Goal: Task Accomplishment & Management: Use online tool/utility

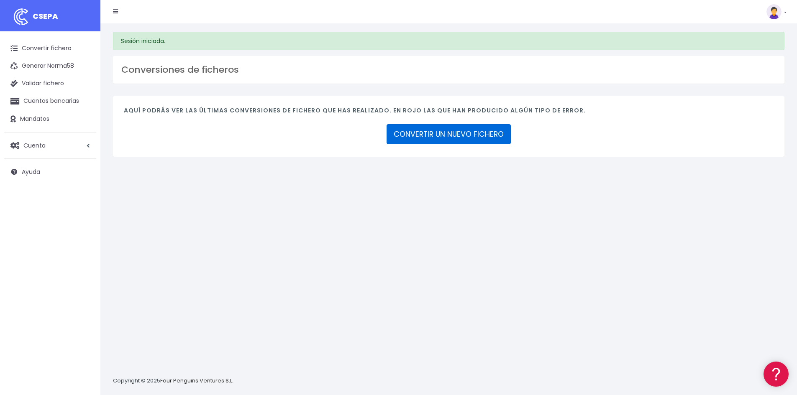
click at [407, 135] on link "CONVERTIR UN NUEVO FICHERO" at bounding box center [449, 134] width 124 height 20
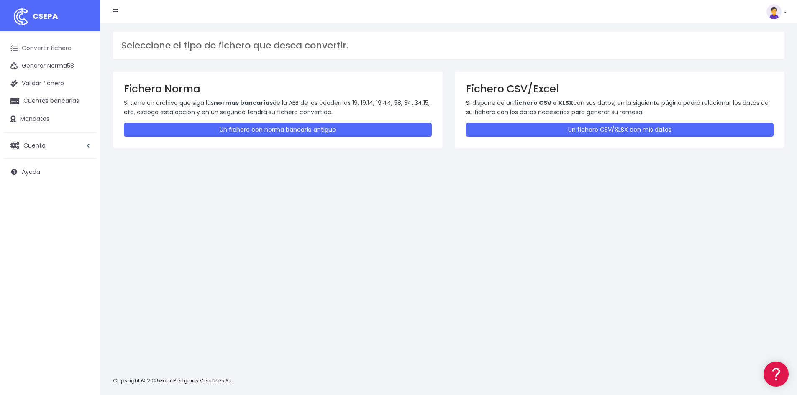
click at [42, 50] on link "Convertir fichero" at bounding box center [50, 49] width 92 height 18
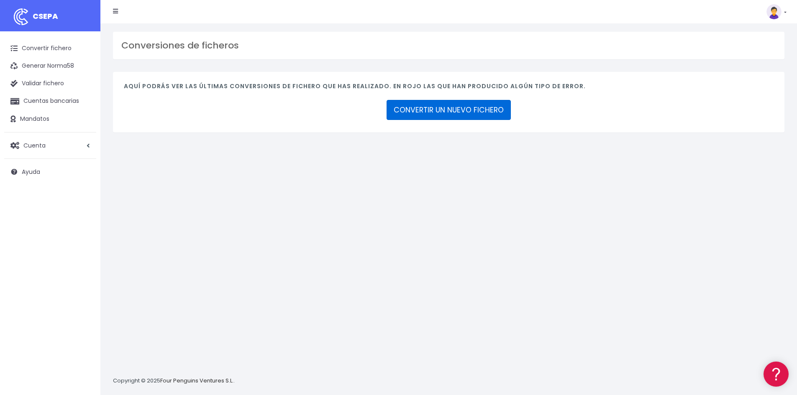
click at [432, 115] on link "CONVERTIR UN NUEVO FICHERO" at bounding box center [449, 110] width 124 height 20
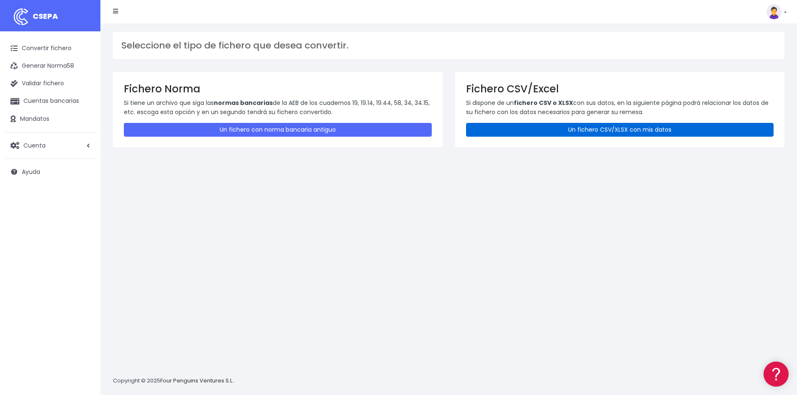
click at [582, 130] on link "Un fichero CSV/XLSX con mis datos" at bounding box center [620, 130] width 308 height 14
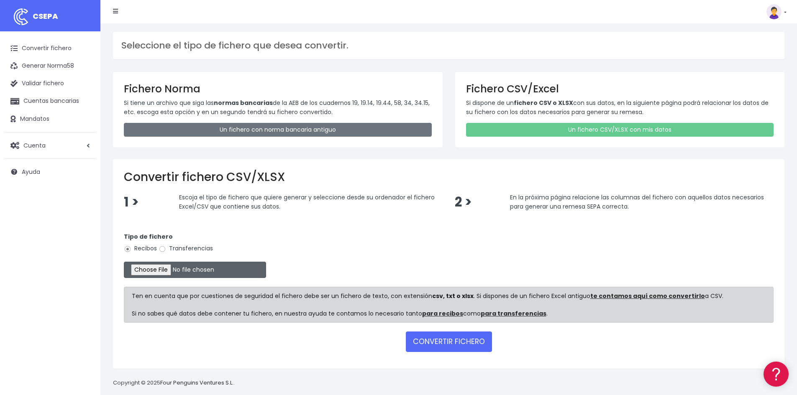
click at [148, 273] on input "file" at bounding box center [195, 270] width 142 height 16
type input "C:\fakepath\REMESA SEPTIEMBRE 2025 AAA.xlsx"
click at [444, 343] on button "CONVERTIR FICHERO" at bounding box center [449, 342] width 86 height 20
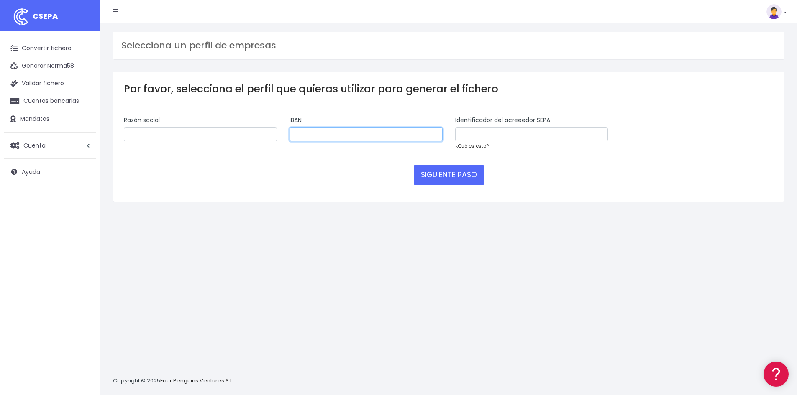
click at [321, 133] on input "text" at bounding box center [365, 135] width 153 height 14
paste input "javascript:enviar(1, '')"
type input "javascript:enviar(1, '')"
drag, startPoint x: 356, startPoint y: 135, endPoint x: 292, endPoint y: 134, distance: 64.0
click at [292, 134] on input "javascript:enviar(1, '')" at bounding box center [365, 135] width 153 height 14
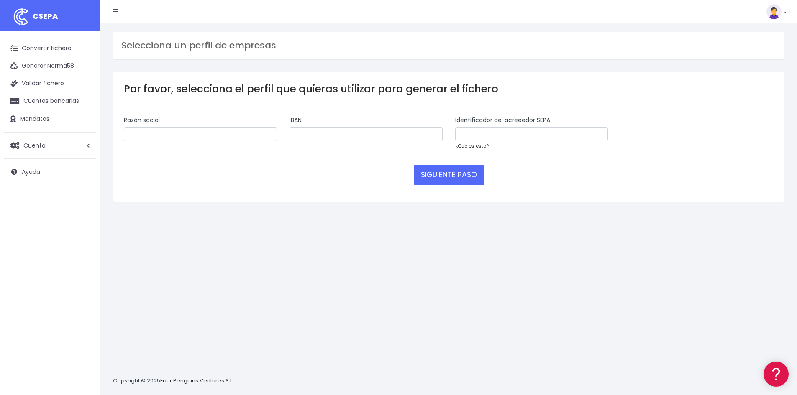
click at [468, 148] on link "¿Qué es esto?" at bounding box center [471, 146] width 33 height 7
click at [156, 137] on input "text" at bounding box center [200, 135] width 153 height 14
click at [137, 135] on input "text" at bounding box center [200, 135] width 153 height 14
type input "ALCAÑIZ ENGLISH HOUSE SL"
click at [308, 130] on input "text" at bounding box center [365, 135] width 153 height 14
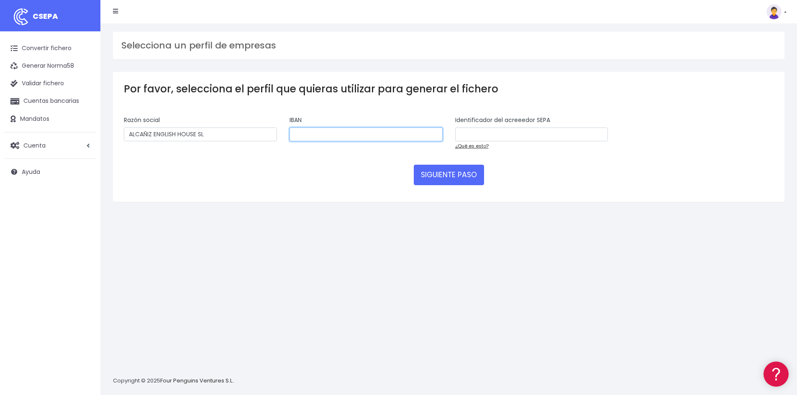
click at [301, 133] on input "text" at bounding box center [365, 135] width 153 height 14
type input "ES712100357212200230094"
click at [476, 133] on input "text" at bounding box center [531, 135] width 153 height 14
drag, startPoint x: 454, startPoint y: 117, endPoint x: 570, endPoint y: 117, distance: 115.9
click at [570, 117] on div "Identificador del acreeedor SEPA ¿Qué es esto?" at bounding box center [532, 136] width 166 height 41
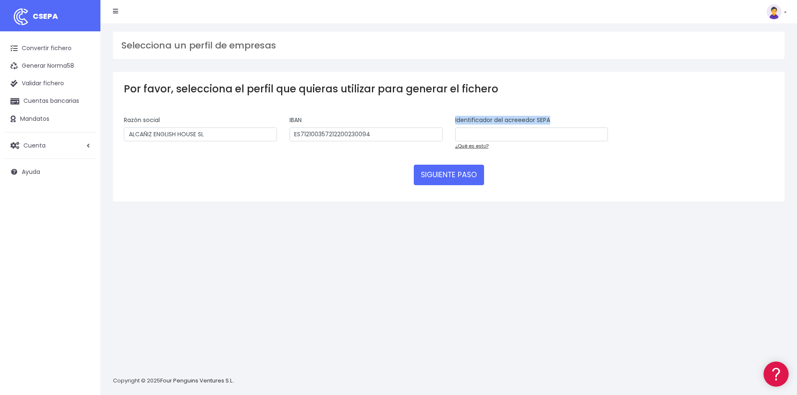
copy label "Identificador del acreeedor SEPA"
click at [465, 134] on input "text" at bounding box center [531, 135] width 153 height 14
paste input "ES77000B56210602"
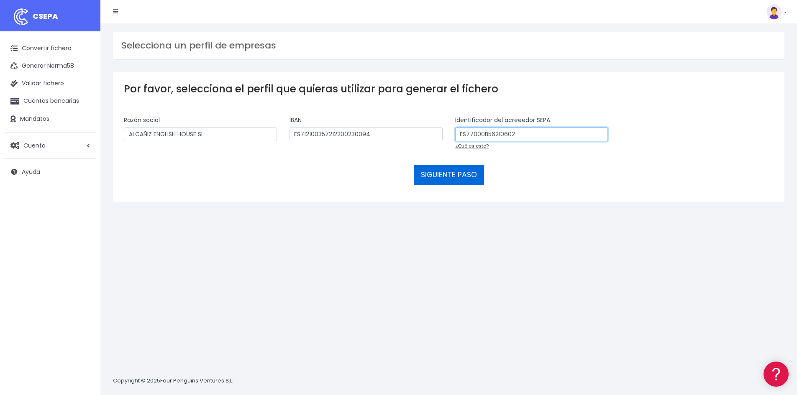
type input "ES77000B56210602"
click at [435, 177] on button "SIGUIENTE PASO" at bounding box center [449, 175] width 70 height 20
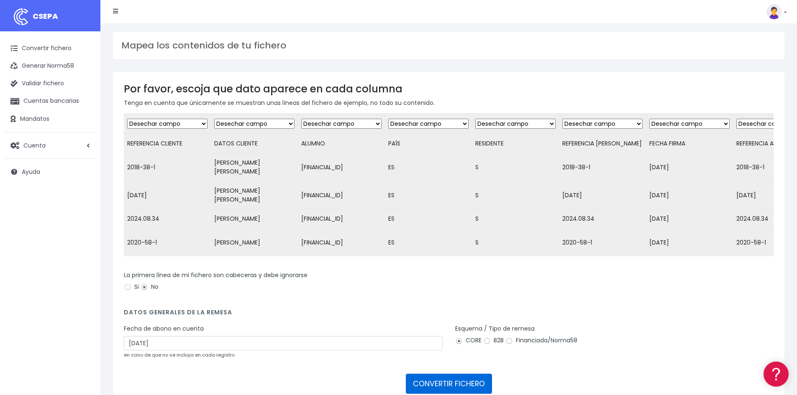
click at [445, 374] on button "CONVERTIR FICHERO" at bounding box center [449, 384] width 86 height 20
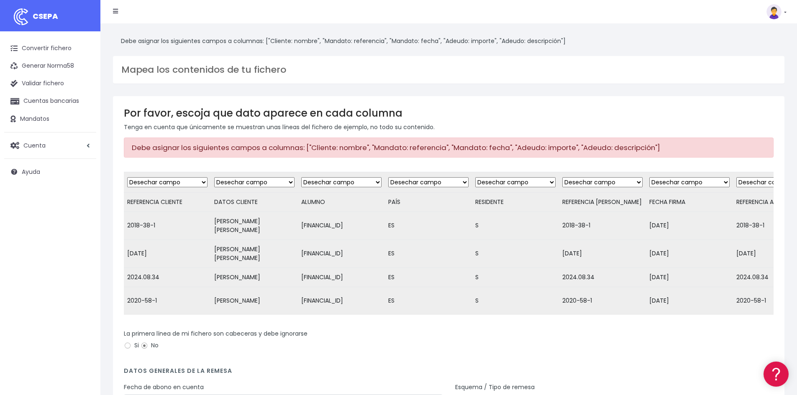
click at [292, 181] on select "Desechar campo Cliente: nombre Cliente: DNI Cliente: Email Cliente: Dirección C…" at bounding box center [254, 182] width 80 height 10
select select "debtor"
click at [214, 177] on select "Desechar campo Cliente: nombre Cliente: DNI Cliente: Email Cliente: Dirección C…" at bounding box center [254, 182] width 80 height 10
click at [205, 182] on select "Desechar campo Cliente: nombre Cliente: DNI Cliente: Email Cliente: Dirección C…" at bounding box center [167, 182] width 80 height 10
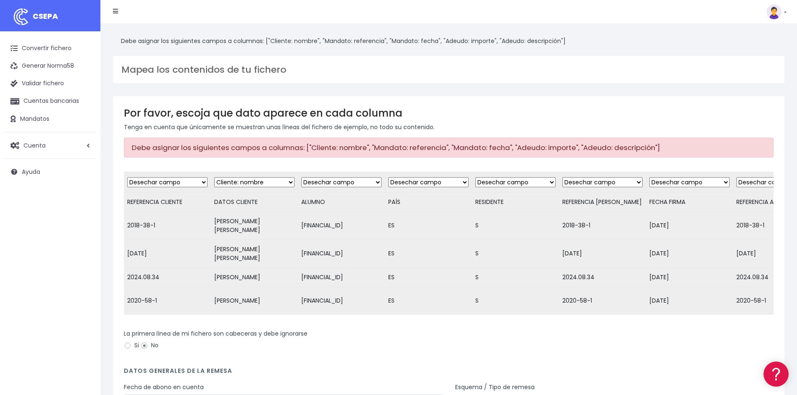
click at [377, 183] on select "Desechar campo Cliente: nombre Cliente: DNI Cliente: Email Cliente: Dirección C…" at bounding box center [341, 182] width 80 height 10
select select "iban"
click at [301, 177] on select "Desechar campo Cliente: nombre Cliente: DNI Cliente: Email Cliente: Dirección C…" at bounding box center [341, 182] width 80 height 10
click at [468, 182] on select "Desechar campo Cliente: nombre Cliente: DNI Cliente: Email Cliente: Dirección C…" at bounding box center [428, 182] width 80 height 10
click at [638, 184] on select "Desechar campo Cliente: nombre Cliente: DNI Cliente: Email Cliente: Dirección C…" at bounding box center [602, 182] width 80 height 10
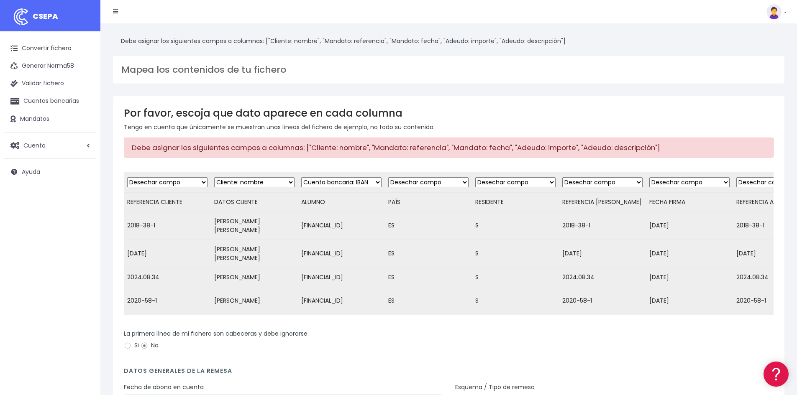
click at [205, 183] on select "Desechar campo Cliente: nombre Cliente: DNI Cliente: Email Cliente: Dirección C…" at bounding box center [167, 182] width 80 height 10
select select "mandate_reference"
click at [127, 177] on select "Desechar campo Cliente: nombre Cliente: DNI Cliente: Email Cliente: Dirección C…" at bounding box center [167, 182] width 80 height 10
click at [641, 184] on select "Desechar campo Cliente: nombre Cliente: DNI Cliente: Email Cliente: Dirección C…" at bounding box center [602, 182] width 80 height 10
select select "mandate_reference"
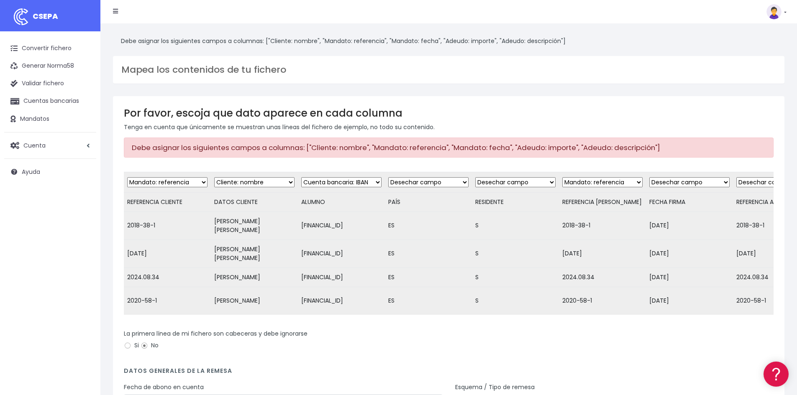
click at [565, 177] on select "Desechar campo Cliente: nombre Cliente: DNI Cliente: Email Cliente: Dirección C…" at bounding box center [602, 182] width 80 height 10
click at [730, 184] on select "Desechar campo Cliente: nombre Cliente: DNI Cliente: Email Cliente: Dirección C…" at bounding box center [689, 182] width 80 height 10
click at [380, 330] on div "La primera línea de mi fichero son cabeceras y debe ignorarse Si No" at bounding box center [449, 341] width 650 height 23
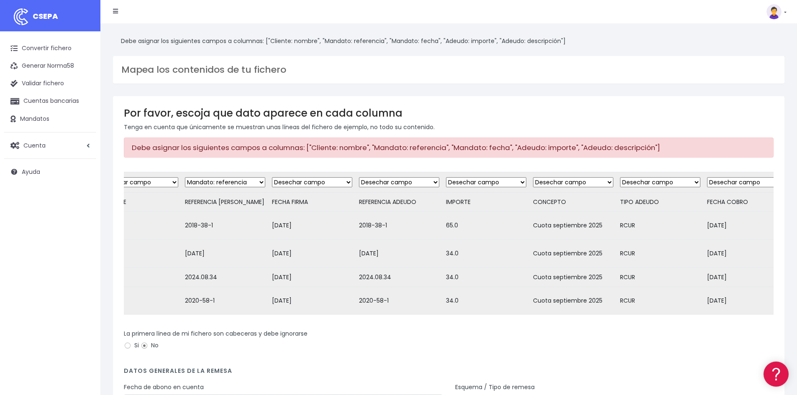
scroll to position [0, 379]
click at [435, 182] on select "Desechar campo Cliente: nombre Cliente: DNI Cliente: Email Cliente: Dirección C…" at bounding box center [398, 182] width 80 height 10
select select "reference"
click at [361, 177] on select "Desechar campo Cliente: nombre Cliente: DNI Cliente: Email Cliente: Dirección C…" at bounding box center [398, 182] width 80 height 10
click at [523, 182] on select "Desechar campo Cliente: nombre Cliente: DNI Cliente: Email Cliente: Dirección C…" at bounding box center [485, 182] width 80 height 10
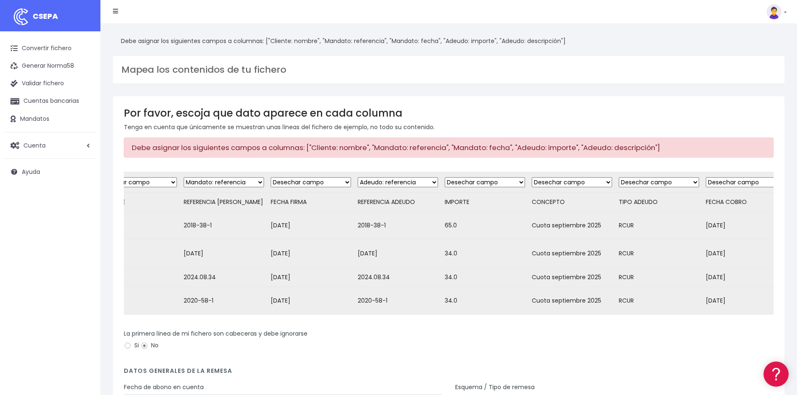
select select "amount"
click at [448, 177] on select "Desechar campo Cliente: nombre Cliente: DNI Cliente: Email Cliente: Dirección C…" at bounding box center [485, 182] width 80 height 10
click at [610, 184] on select "Desechar campo Cliente: nombre Cliente: DNI Cliente: Email Cliente: Dirección C…" at bounding box center [572, 182] width 80 height 10
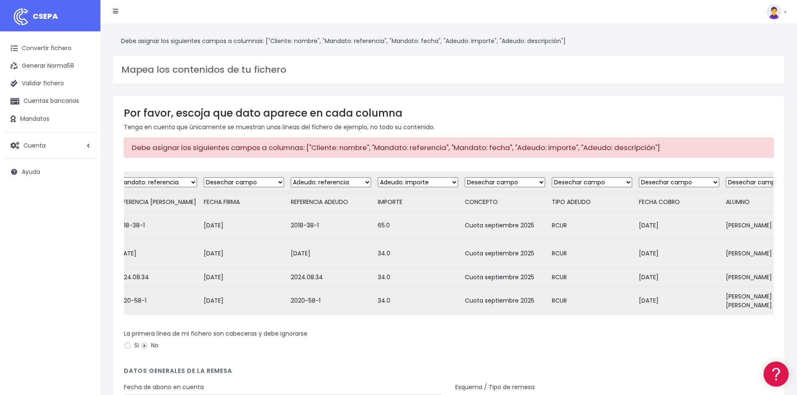
scroll to position [0, 462]
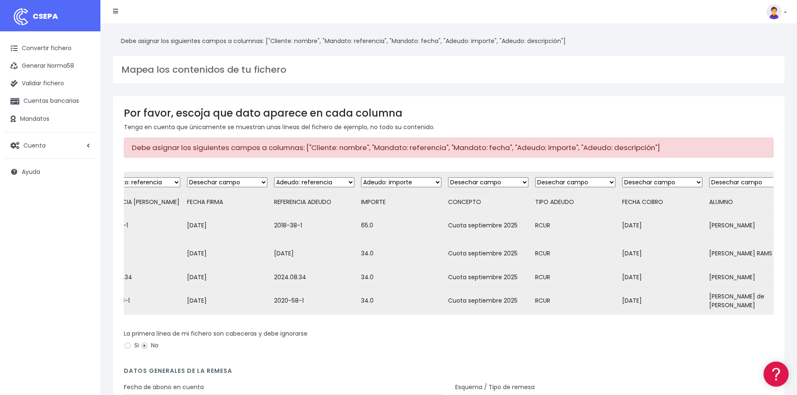
click at [702, 184] on select "Desechar campo Cliente: nombre Cliente: DNI Cliente: Email Cliente: Dirección C…" at bounding box center [662, 182] width 80 height 10
select select "date"
click at [625, 177] on select "Desechar campo Cliente: nombre Cliente: DNI Cliente: Email Cliente: Dirección C…" at bounding box center [662, 182] width 80 height 10
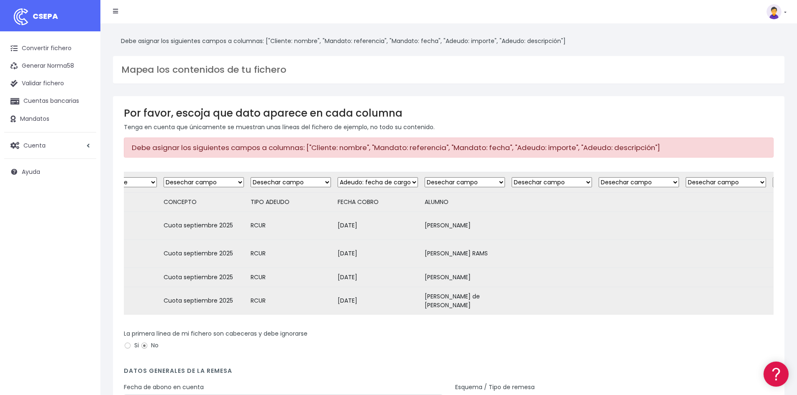
scroll to position [0, 767]
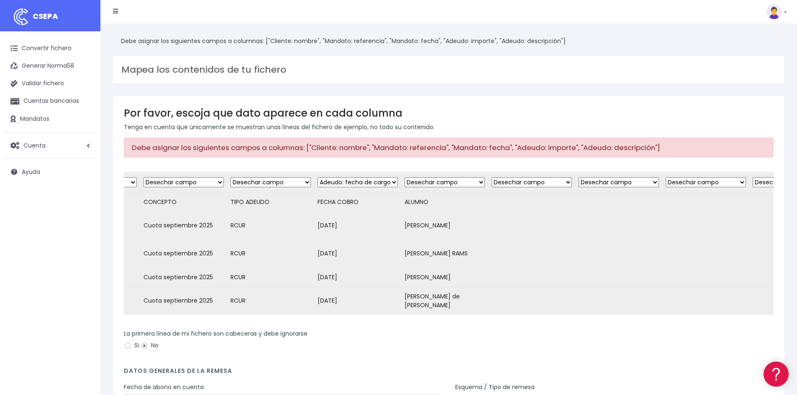
click at [485, 183] on select "Desechar campo Cliente: nombre Cliente: DNI Cliente: Email Cliente: Dirección C…" at bounding box center [445, 182] width 80 height 10
select select "debtor"
click at [407, 177] on select "Desechar campo Cliente: nombre Cliente: DNI Cliente: Email Cliente: Dirección C…" at bounding box center [445, 182] width 80 height 10
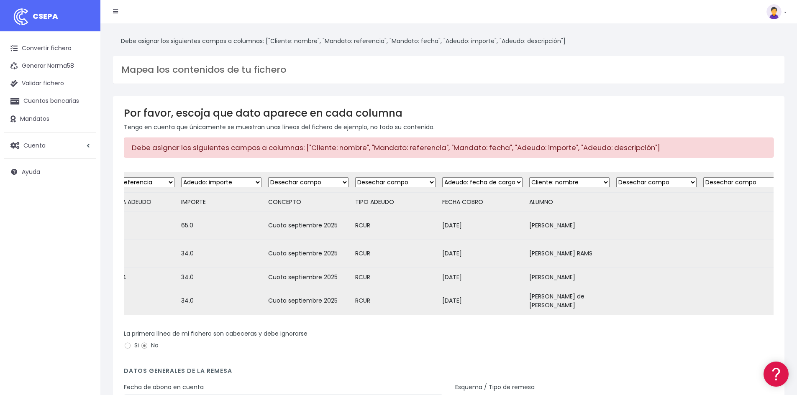
scroll to position [0, 639]
click at [435, 184] on select "Desechar campo Cliente: nombre Cliente: DNI Cliente: Email Cliente: Dirección C…" at bounding box center [398, 182] width 80 height 10
select select "description"
click at [361, 177] on select "Desechar campo Cliente: nombre Cliente: DNI Cliente: Email Cliente: Dirección C…" at bounding box center [398, 182] width 80 height 10
click at [348, 183] on select "Desechar campo Cliente: nombre Cliente: DNI Cliente: Email Cliente: Dirección C…" at bounding box center [311, 182] width 80 height 10
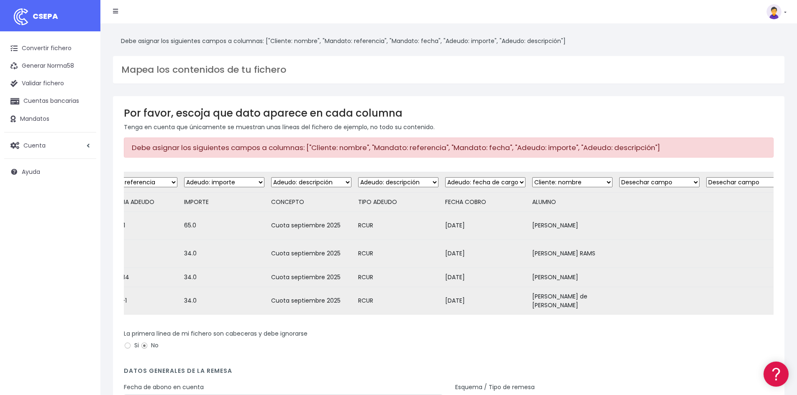
click at [274, 177] on select "Desechar campo Cliente: nombre Cliente: DNI Cliente: Email Cliente: Dirección C…" at bounding box center [311, 182] width 80 height 10
click at [348, 184] on select "Desechar campo Cliente: nombre Cliente: DNI Cliente: Email Cliente: Dirección C…" at bounding box center [311, 182] width 80 height 10
select select "mandate_signed_at"
click at [274, 177] on select "Desechar campo Cliente: nombre Cliente: DNI Cliente: Email Cliente: Dirección C…" at bounding box center [311, 182] width 80 height 10
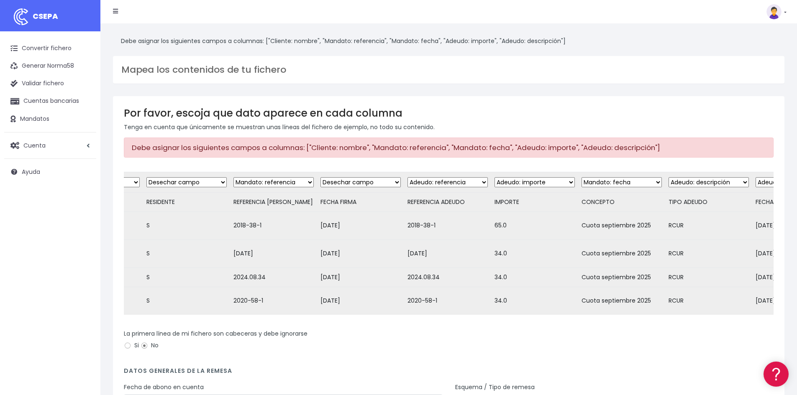
scroll to position [0, 326]
click at [402, 184] on select "Desechar campo Cliente: nombre Cliente: DNI Cliente: Email Cliente: Dirección C…" at bounding box center [363, 182] width 80 height 10
select select "mandate_signed_at"
click at [326, 177] on select "Desechar campo Cliente: nombre Cliente: DNI Cliente: Email Cliente: Dirección C…" at bounding box center [363, 182] width 80 height 10
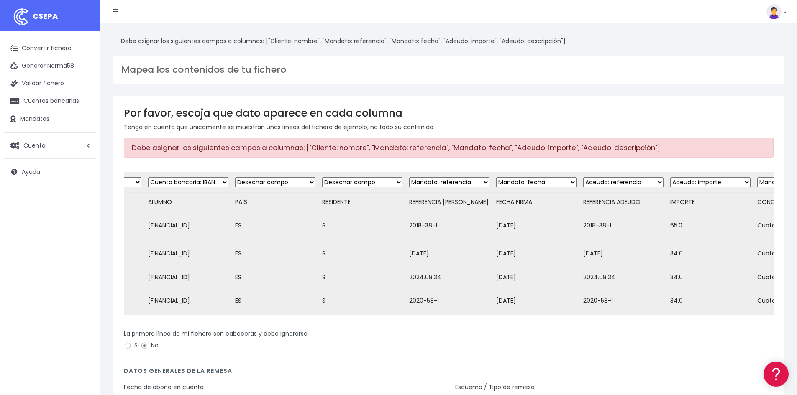
scroll to position [0, 146]
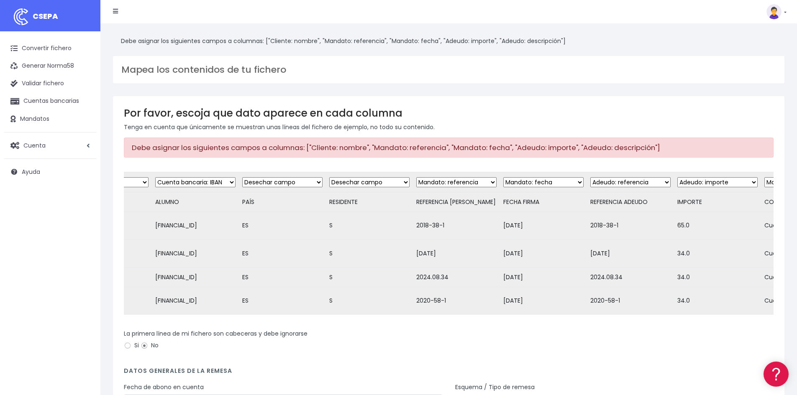
click at [406, 182] on select "Desechar campo Cliente: nombre Cliente: DNI Cliente: Email Cliente: Dirección C…" at bounding box center [369, 182] width 80 height 10
select select "description"
click at [332, 177] on select "Desechar campo Cliente: nombre Cliente: DNI Cliente: Email Cliente: Dirección C…" at bounding box center [369, 182] width 80 height 10
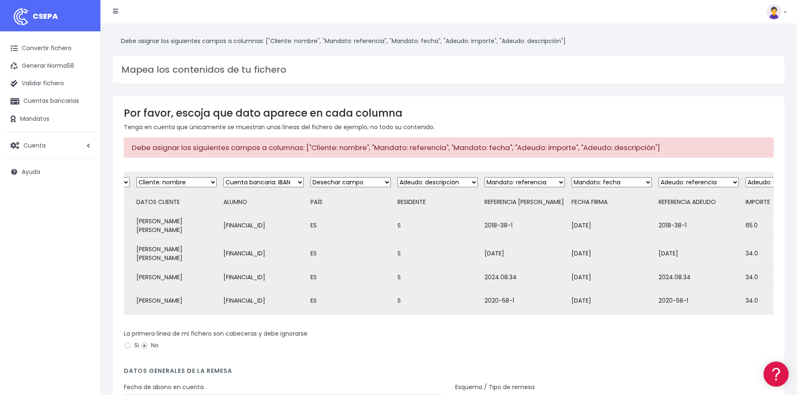
scroll to position [0, 71]
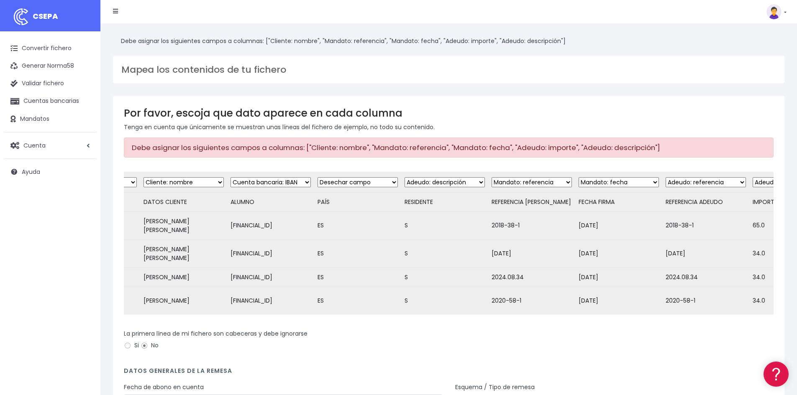
click at [398, 183] on select "Desechar campo Cliente: nombre Cliente: DNI Cliente: Email Cliente: Dirección C…" at bounding box center [358, 182] width 80 height 10
select select "description"
click at [320, 177] on select "Desechar campo Cliente: nombre Cliente: DNI Cliente: Email Cliente: Dirección C…" at bounding box center [358, 182] width 80 height 10
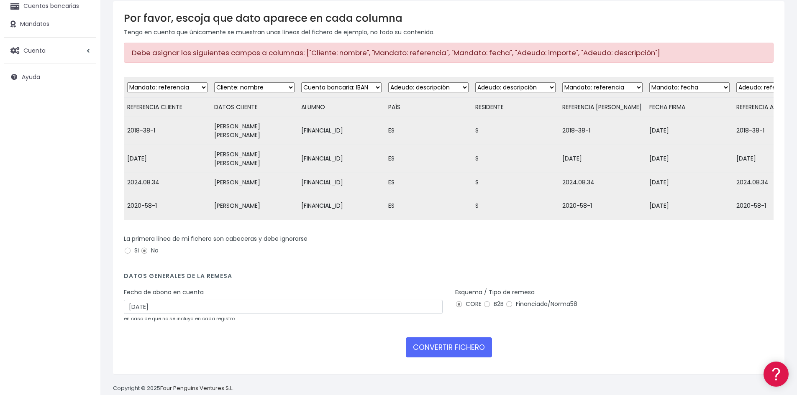
scroll to position [99, 0]
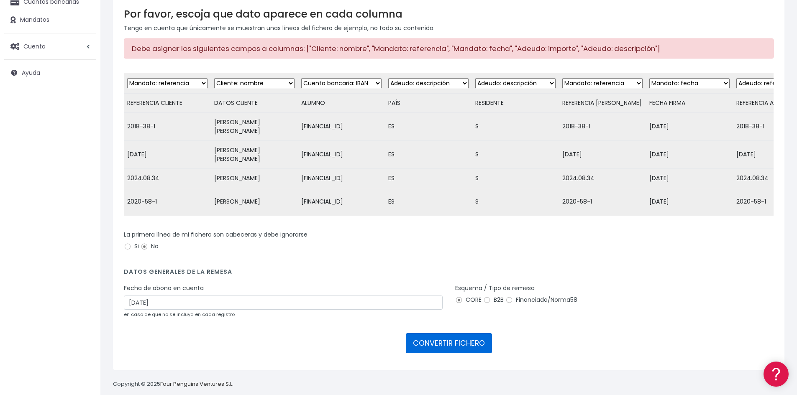
click at [454, 333] on button "CONVERTIR FICHERO" at bounding box center [449, 343] width 86 height 20
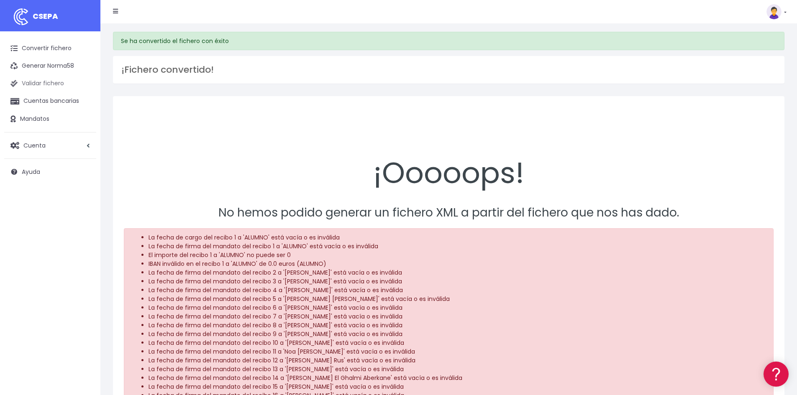
click at [52, 84] on link "Validar fichero" at bounding box center [50, 84] width 92 height 18
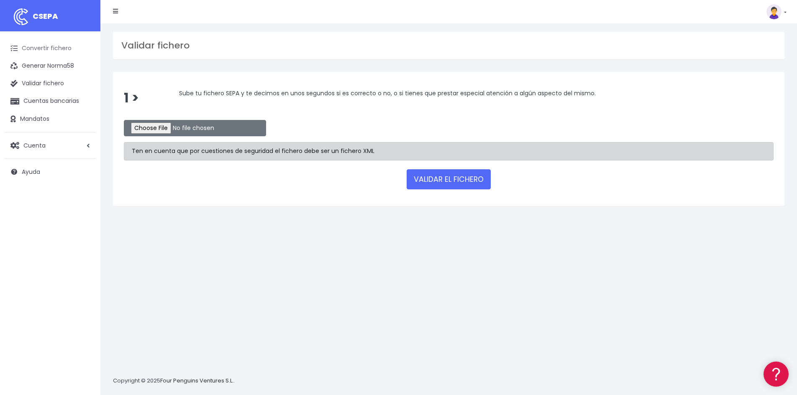
click at [39, 47] on link "Convertir fichero" at bounding box center [50, 49] width 92 height 18
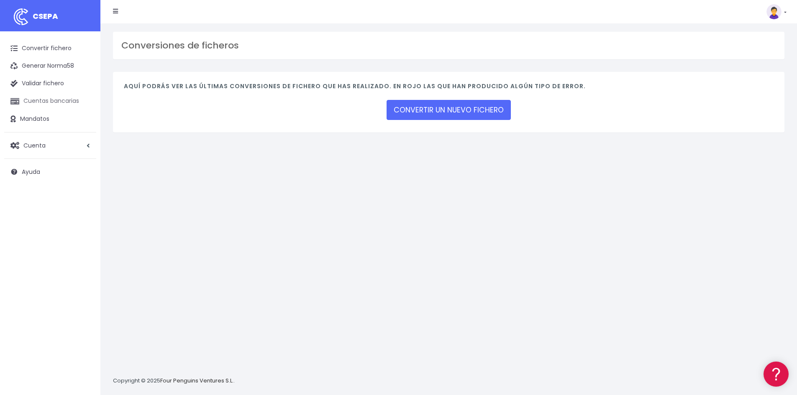
click at [36, 100] on link "Cuentas bancarias" at bounding box center [50, 101] width 92 height 18
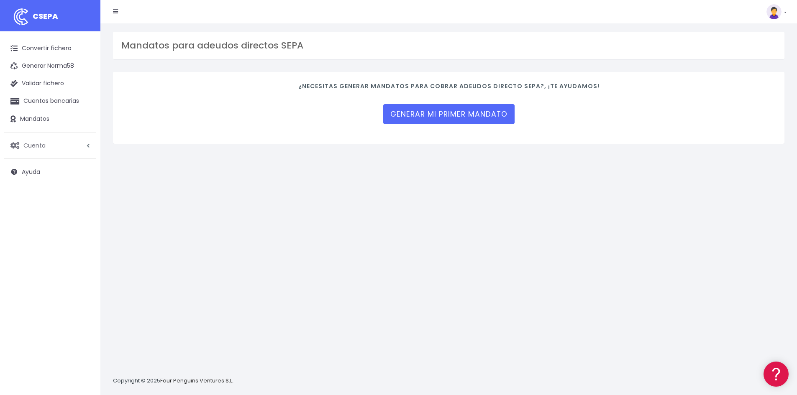
click at [38, 149] on span "Cuenta" at bounding box center [34, 145] width 22 height 8
click at [38, 145] on span "Cuenta" at bounding box center [34, 145] width 23 height 8
click at [430, 112] on link "Generar mi primer mandato" at bounding box center [448, 114] width 131 height 20
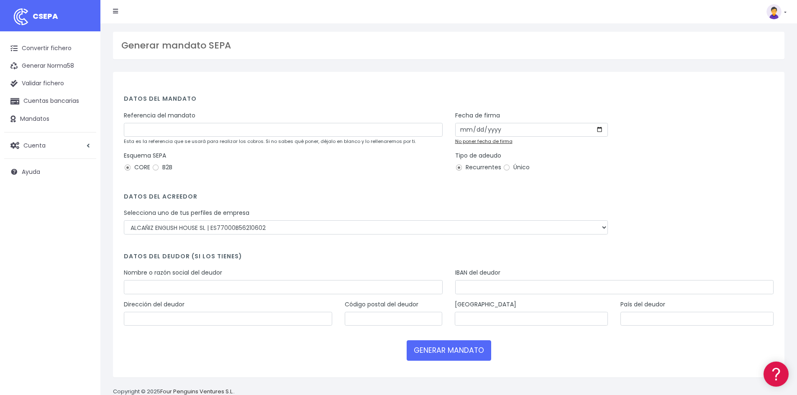
scroll to position [19, 0]
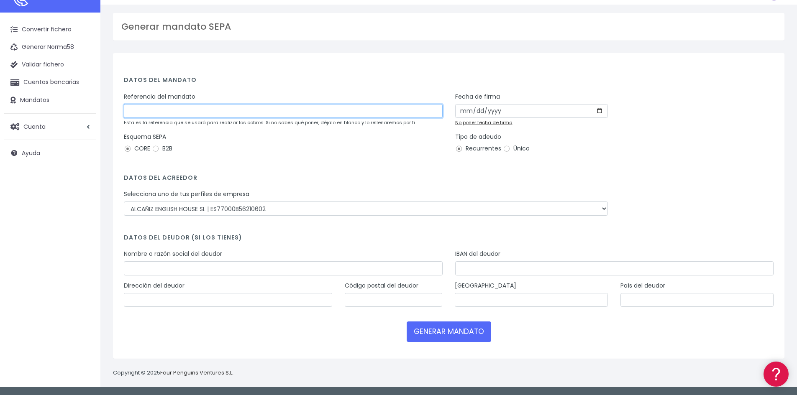
click at [138, 113] on input "text" at bounding box center [283, 111] width 319 height 14
click at [175, 109] on input "text" at bounding box center [283, 111] width 319 height 14
type input "REMESA [DATE]"
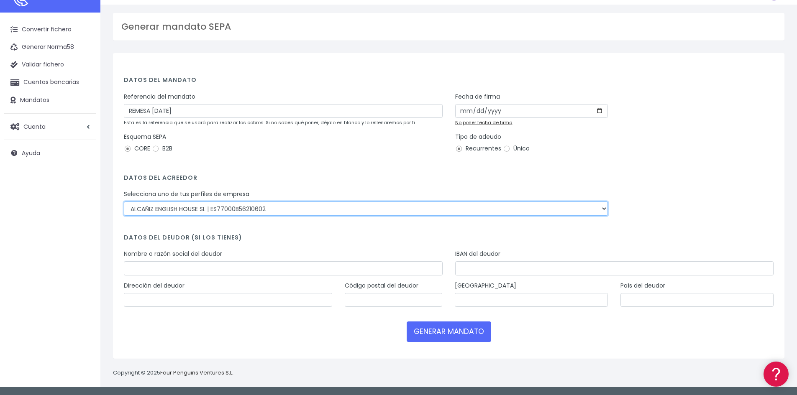
click at [604, 211] on select "ALCAÑIZ ENGLISH HOUSE SL | ES77000B56210602" at bounding box center [366, 209] width 484 height 14
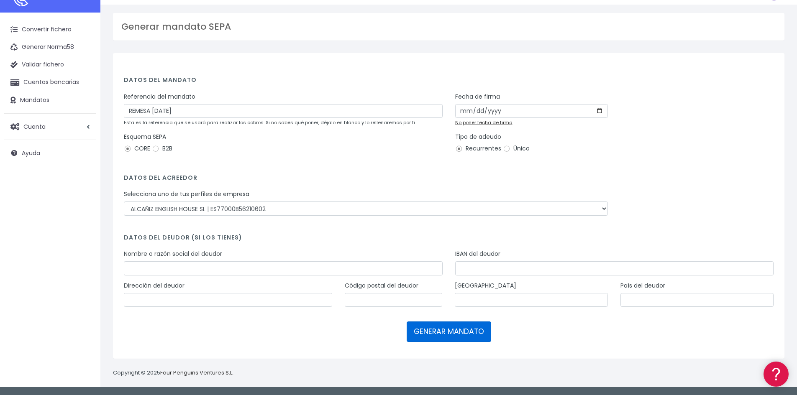
click at [428, 333] on button "GENERAR MANDATO" at bounding box center [449, 332] width 85 height 20
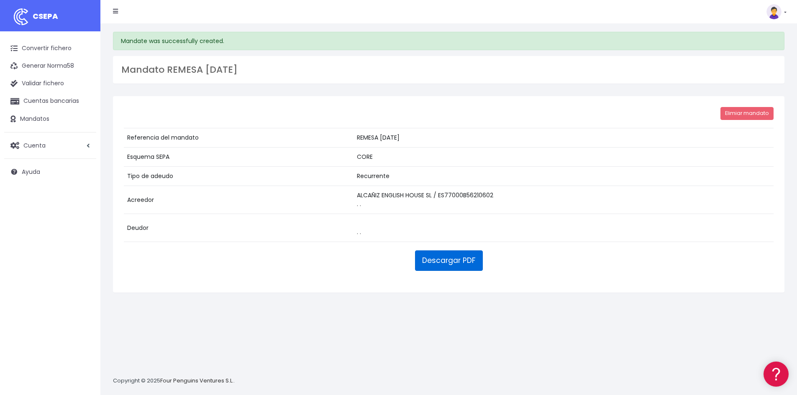
click at [428, 263] on link "Descargar PDF" at bounding box center [449, 261] width 68 height 20
click at [779, 369] on icon at bounding box center [774, 373] width 13 height 63
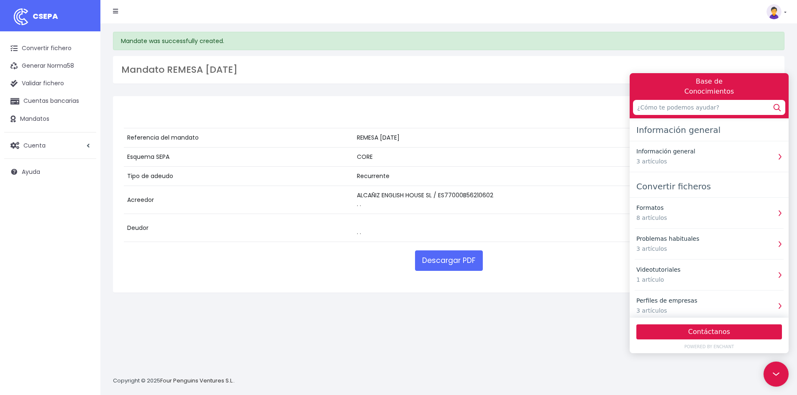
click at [542, 354] on div "Mandate was successfully created. Mandato REMESA [DATE] Elimiar mandato Referen…" at bounding box center [448, 209] width 697 height 372
click at [535, 356] on div "Mandate was successfully created. Mandato REMESA [DATE] Elimiar mandato Referen…" at bounding box center [448, 209] width 697 height 372
click at [38, 49] on link "Convertir fichero" at bounding box center [50, 49] width 92 height 18
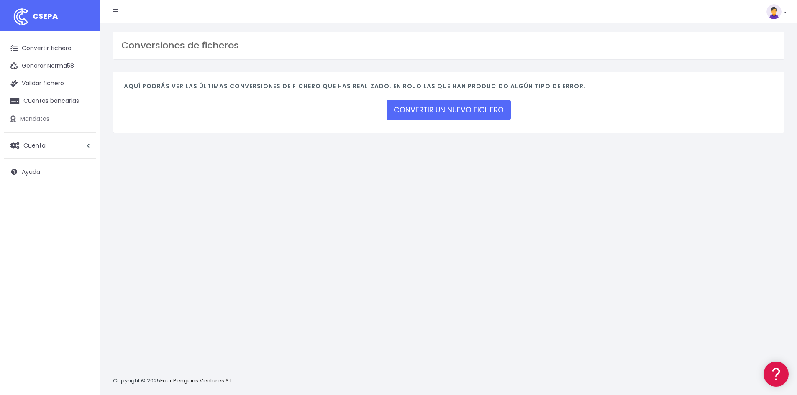
click at [32, 117] on link "Mandatos" at bounding box center [50, 119] width 92 height 18
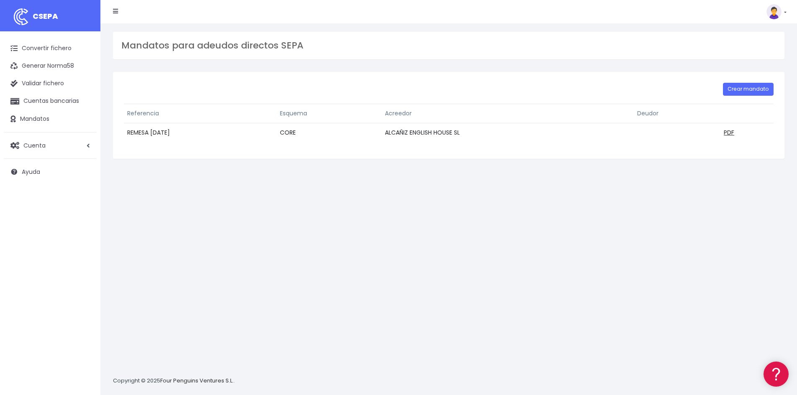
click at [170, 133] on link "REMESA [DATE]" at bounding box center [148, 132] width 43 height 8
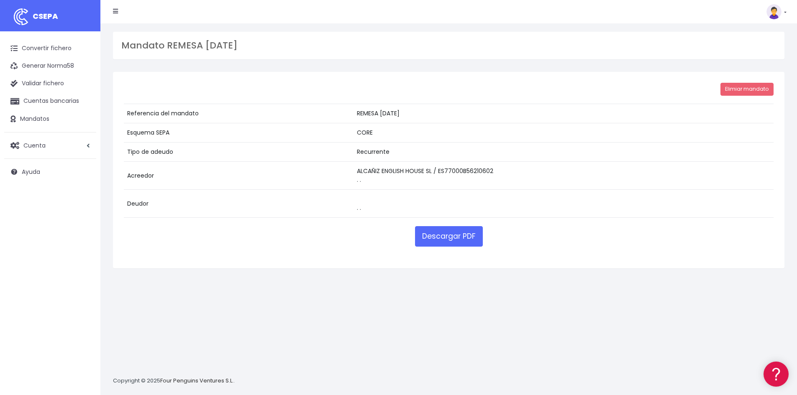
click at [113, 10] on icon at bounding box center [115, 11] width 5 height 6
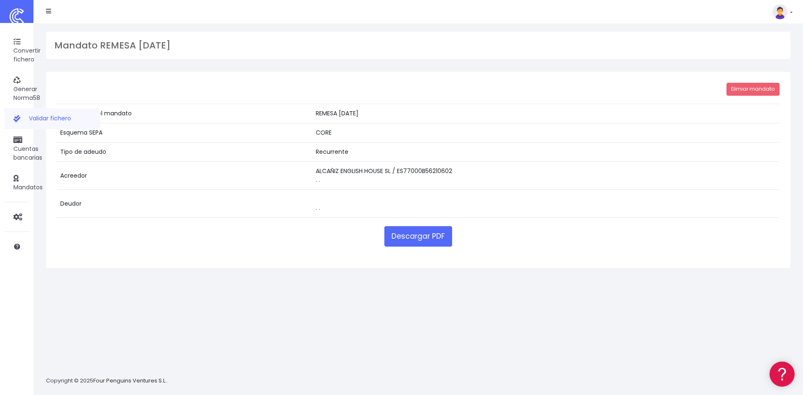
click at [19, 116] on icon at bounding box center [16, 118] width 7 height 9
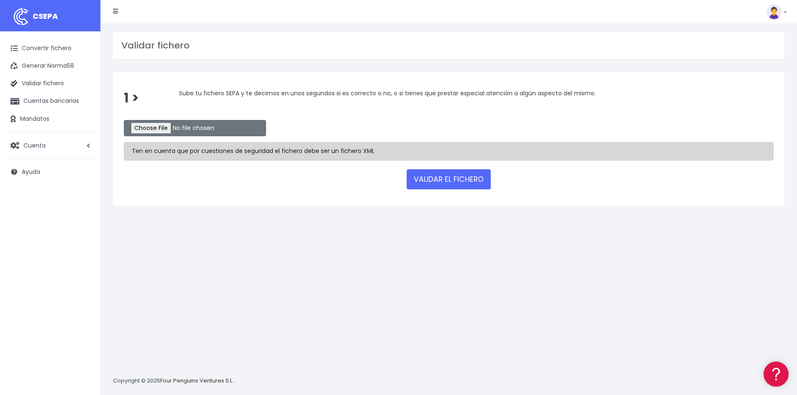
click at [778, 10] on img at bounding box center [773, 11] width 15 height 15
click at [44, 49] on link "Convertir fichero" at bounding box center [50, 49] width 92 height 18
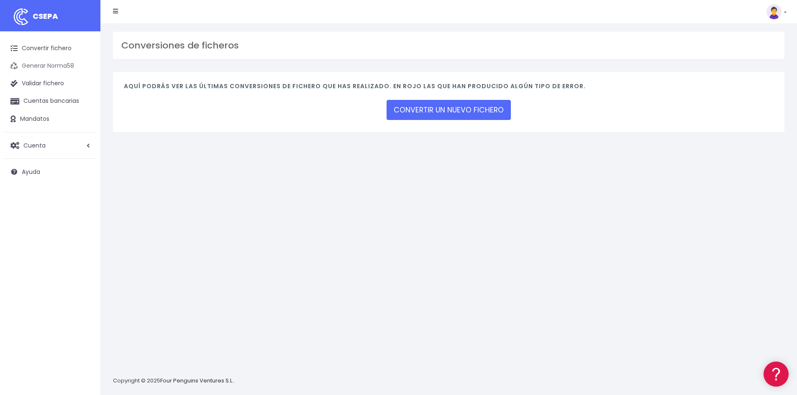
click at [33, 67] on link "Generar Norma58" at bounding box center [50, 66] width 92 height 18
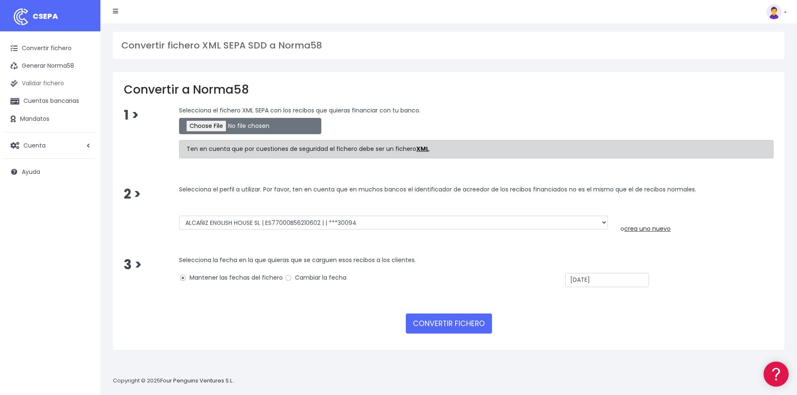
click at [35, 83] on link "Validar fichero" at bounding box center [50, 84] width 92 height 18
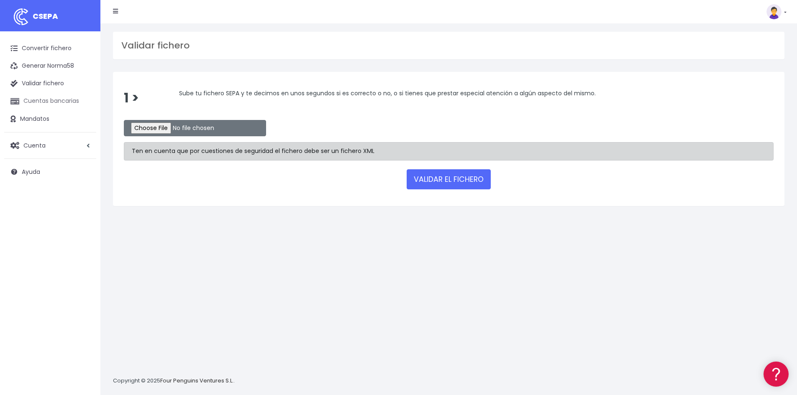
click at [36, 102] on link "Cuentas bancarias" at bounding box center [50, 101] width 92 height 18
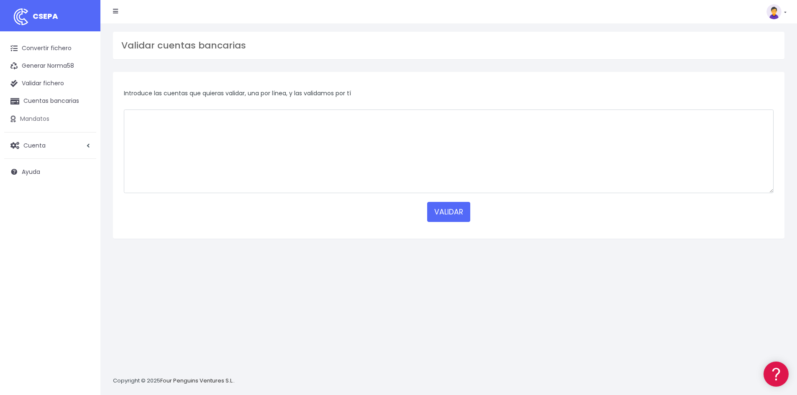
click at [29, 118] on link "Mandatos" at bounding box center [50, 119] width 92 height 18
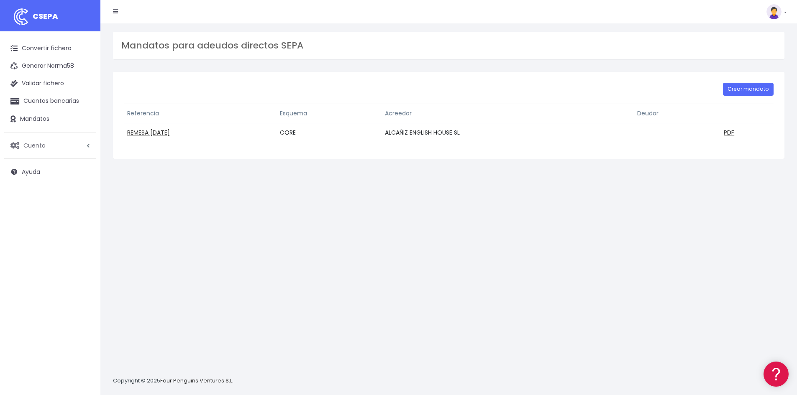
click at [41, 146] on span "Cuenta" at bounding box center [34, 145] width 22 height 8
click at [35, 179] on link "Suscripción" at bounding box center [54, 180] width 83 height 15
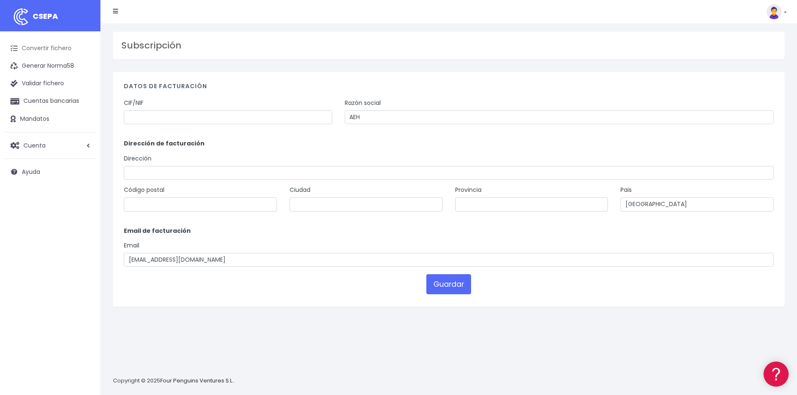
click at [31, 47] on link "Convertir fichero" at bounding box center [50, 49] width 92 height 18
